Goal: Task Accomplishment & Management: Manage account settings

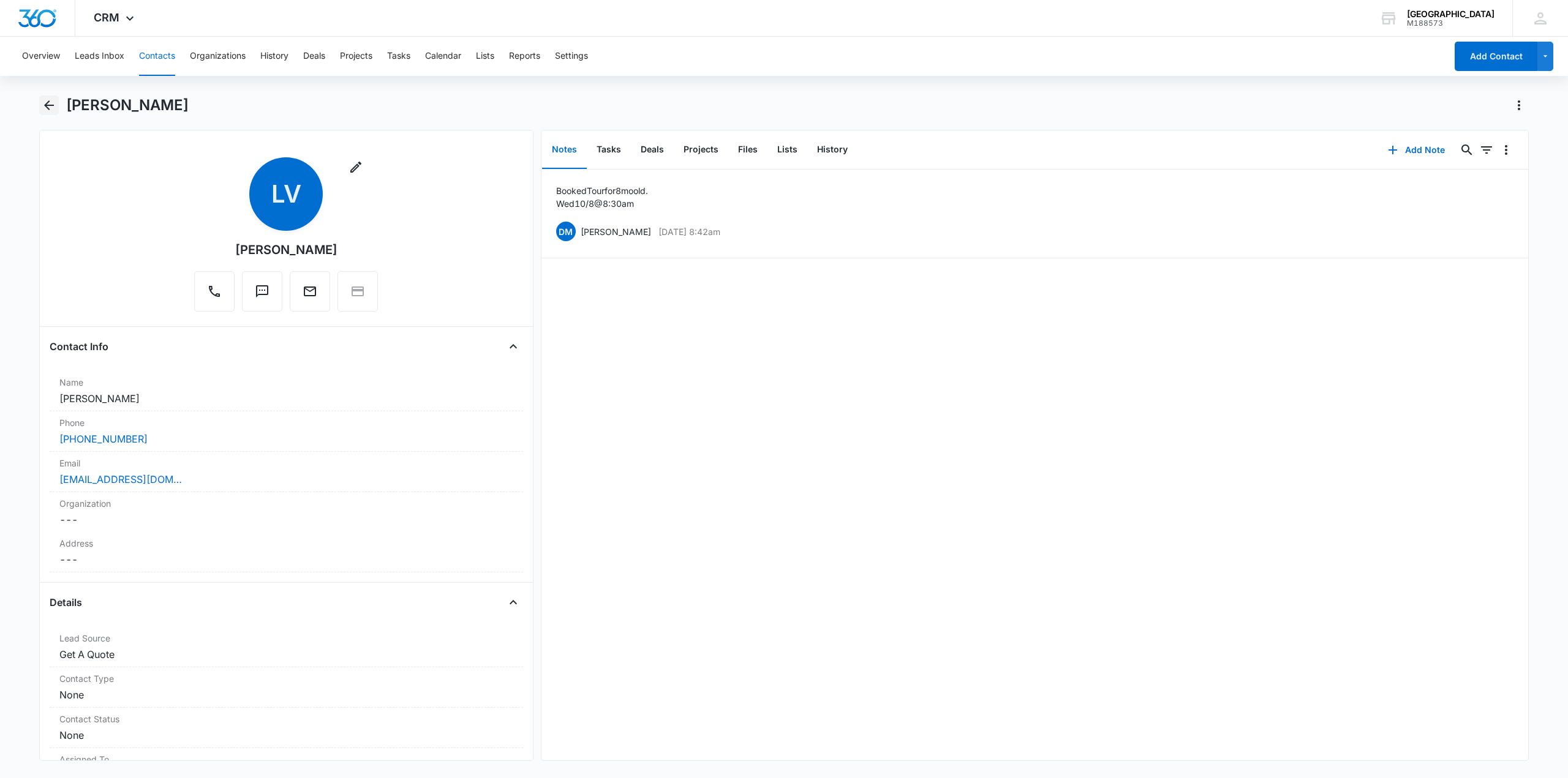
click at [50, 104] on icon "Back" at bounding box center [49, 106] width 15 height 15
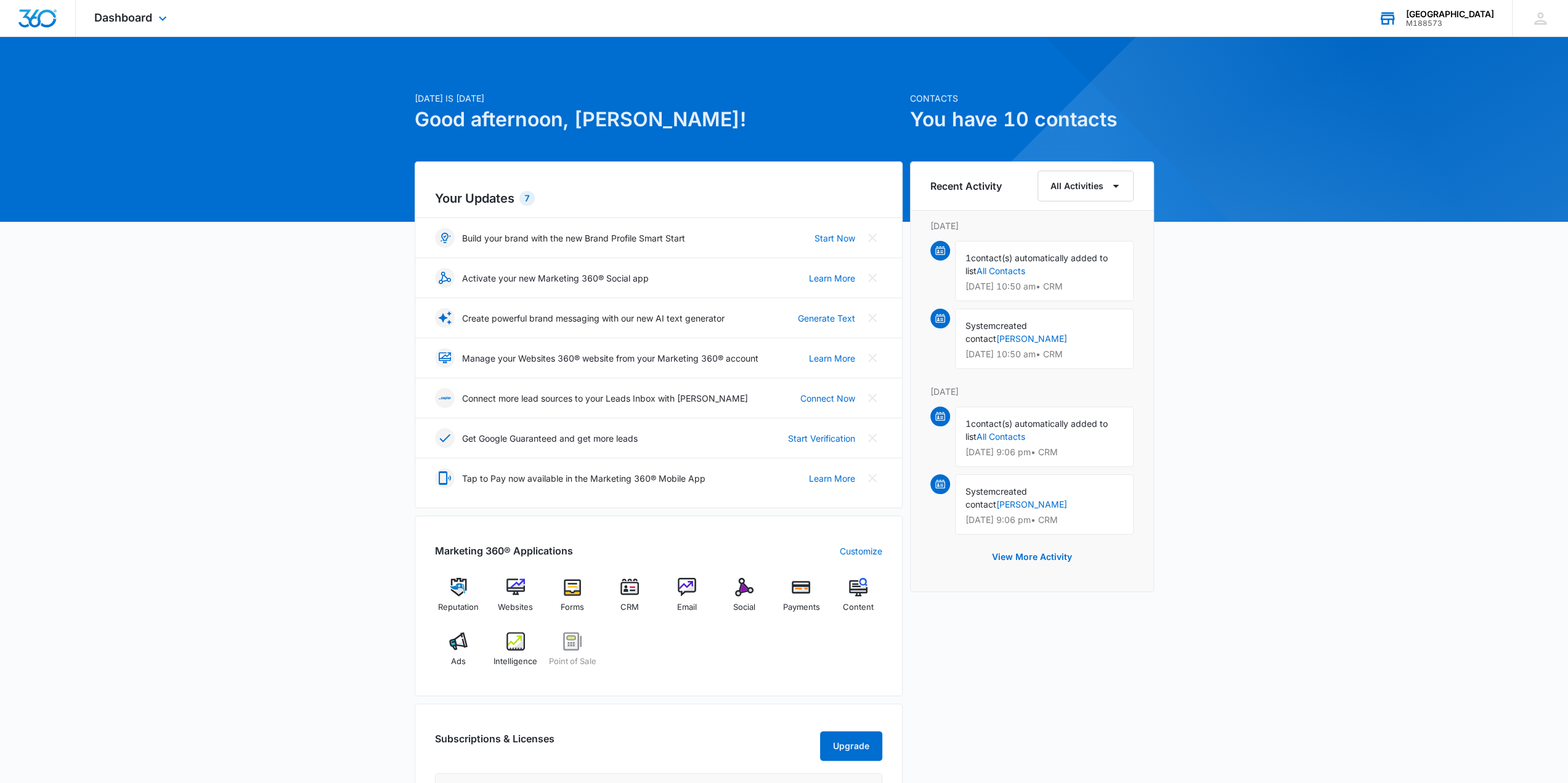
click at [1464, 17] on div "Sunny Side Academy" at bounding box center [1450, 14] width 88 height 10
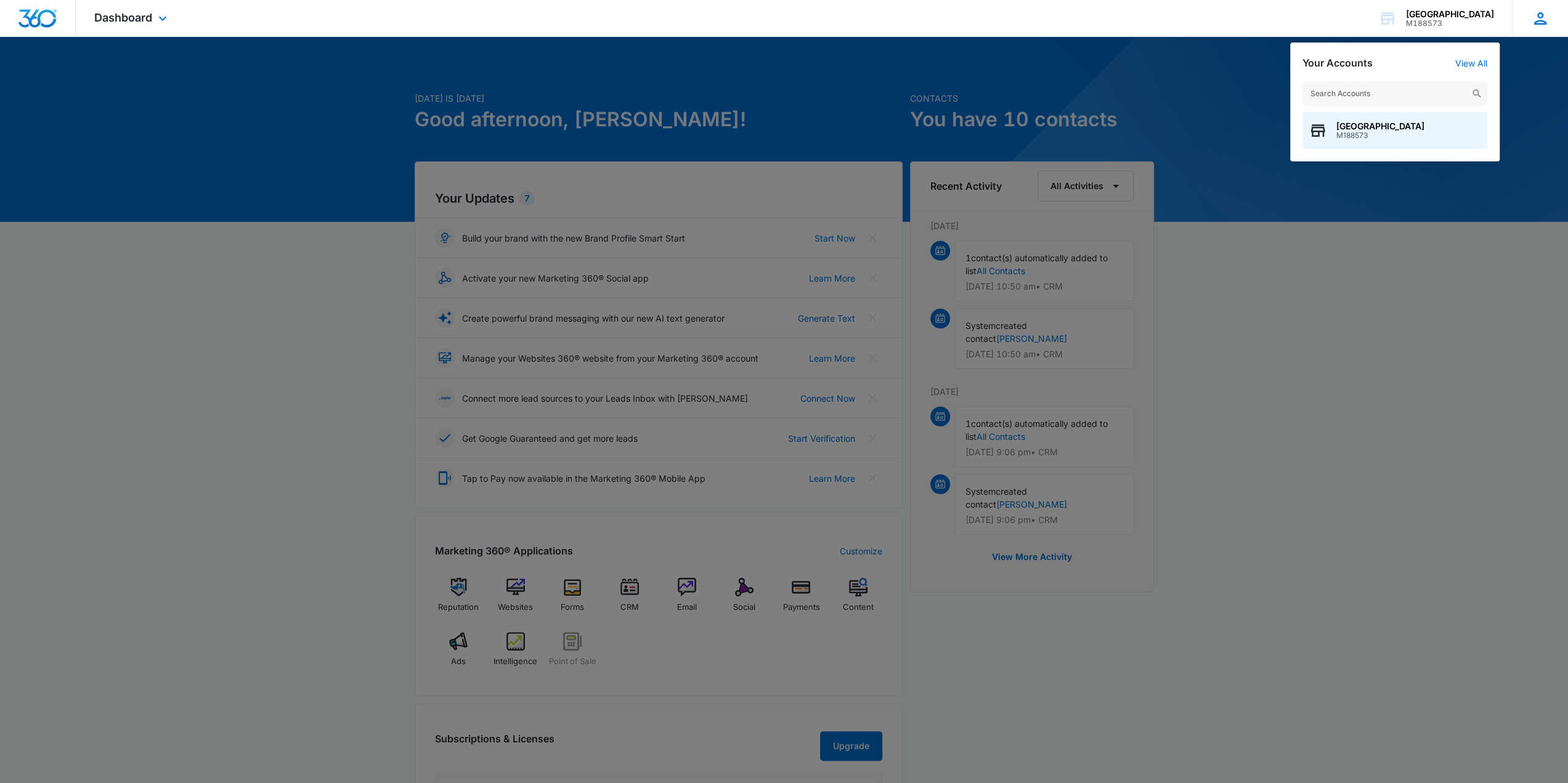
click at [1535, 21] on icon at bounding box center [1540, 19] width 13 height 13
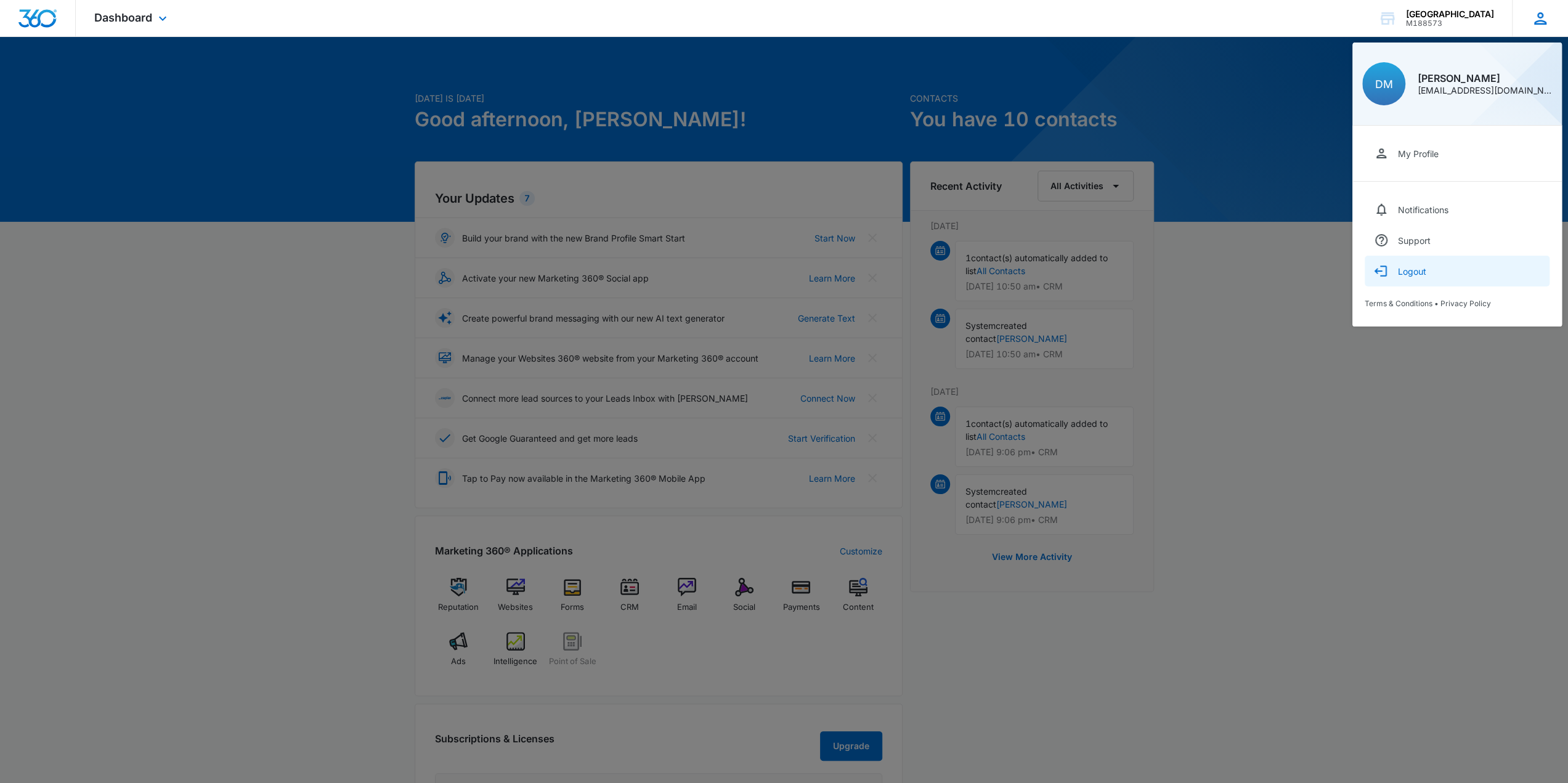
click at [1409, 267] on div "Logout" at bounding box center [1412, 271] width 28 height 11
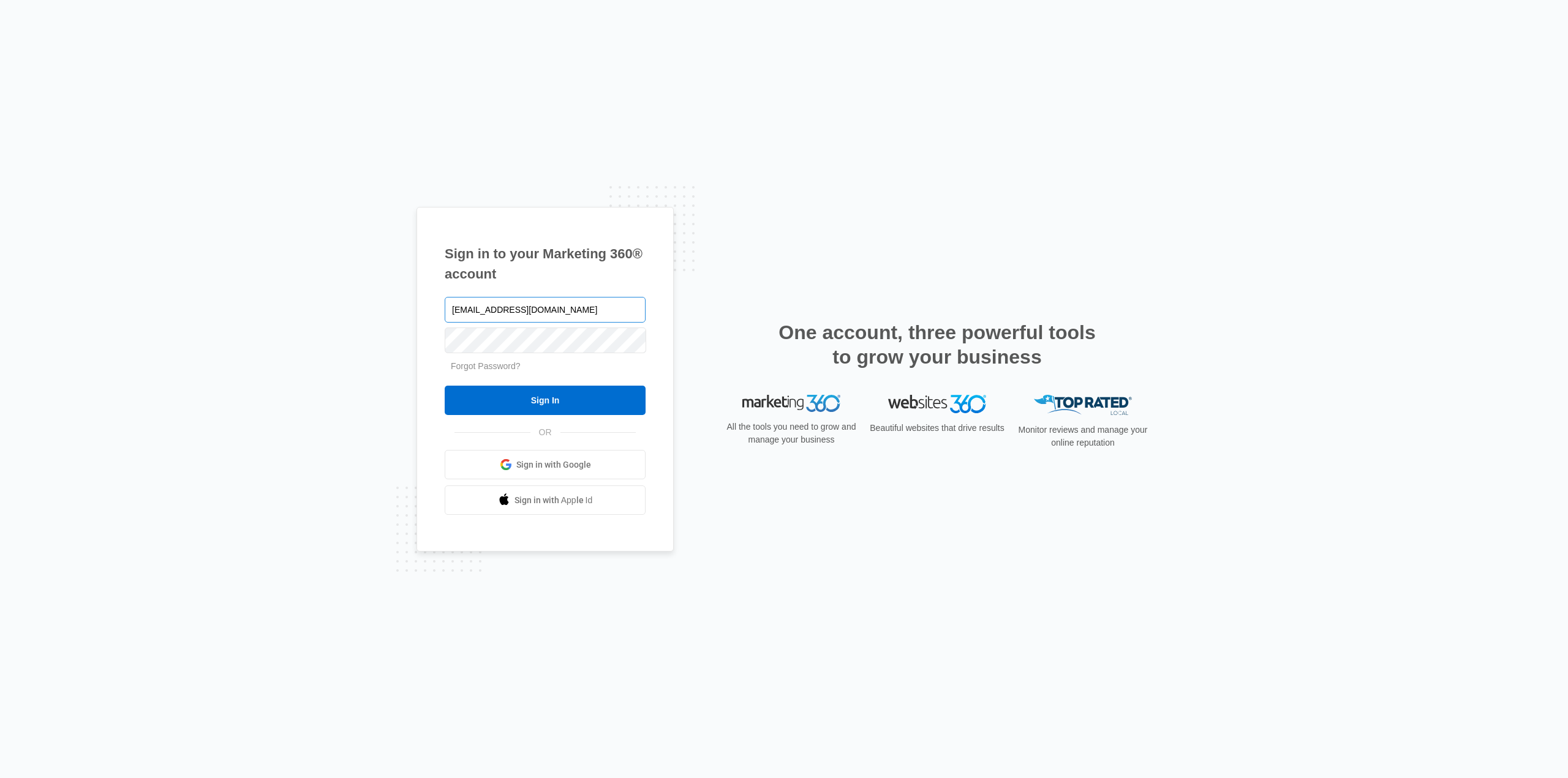
drag, startPoint x: 592, startPoint y: 312, endPoint x: 598, endPoint y: 314, distance: 6.3
click at [592, 312] on input "[EMAIL_ADDRESS][DOMAIN_NAME]" at bounding box center [545, 310] width 201 height 26
type input "daliam@graceaccountingandfinance.com"
click at [560, 396] on input "Sign In" at bounding box center [545, 400] width 201 height 29
